Goal: Find specific page/section: Find specific page/section

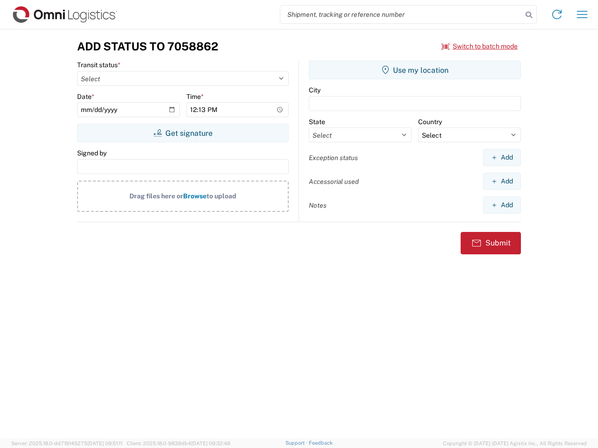
click at [401, 14] on input "search" at bounding box center [401, 15] width 242 height 18
click at [529, 15] on icon at bounding box center [528, 14] width 13 height 13
click at [557, 14] on icon at bounding box center [556, 14] width 15 height 15
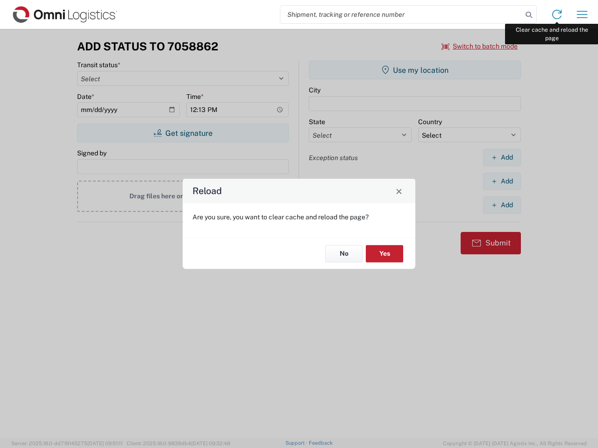
click at [582, 14] on div "Reload Are you sure, you want to clear cache and reload the page? No Yes" at bounding box center [299, 224] width 598 height 448
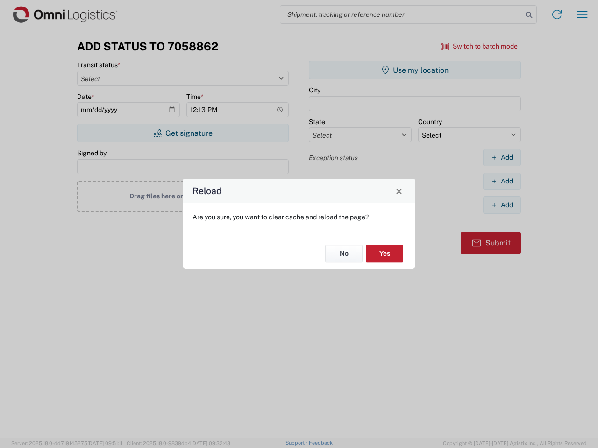
click at [480, 46] on div "Reload Are you sure, you want to clear cache and reload the page? No Yes" at bounding box center [299, 224] width 598 height 448
click at [183, 133] on div "Reload Are you sure, you want to clear cache and reload the page? No Yes" at bounding box center [299, 224] width 598 height 448
click at [415, 70] on div "Reload Are you sure, you want to clear cache and reload the page? No Yes" at bounding box center [299, 224] width 598 height 448
click at [502, 157] on div "Reload Are you sure, you want to clear cache and reload the page? No Yes" at bounding box center [299, 224] width 598 height 448
click at [502, 181] on div "Reload Are you sure, you want to clear cache and reload the page? No Yes" at bounding box center [299, 224] width 598 height 448
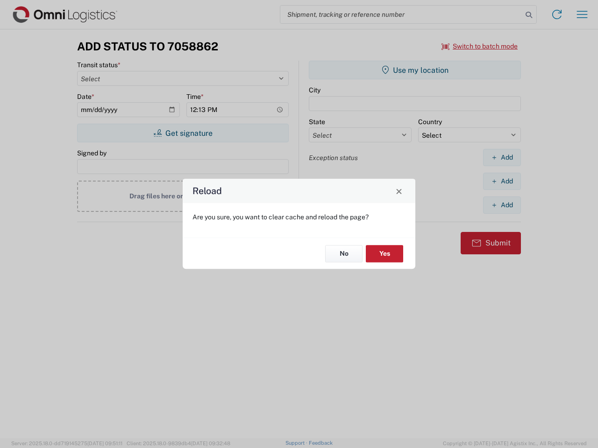
click at [502, 205] on div "Reload Are you sure, you want to clear cache and reload the page? No Yes" at bounding box center [299, 224] width 598 height 448
